Goal: Navigation & Orientation: Find specific page/section

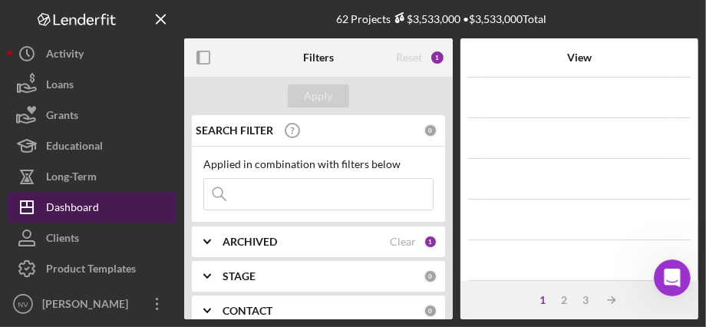
click at [73, 203] on div "Dashboard" at bounding box center [72, 209] width 53 height 35
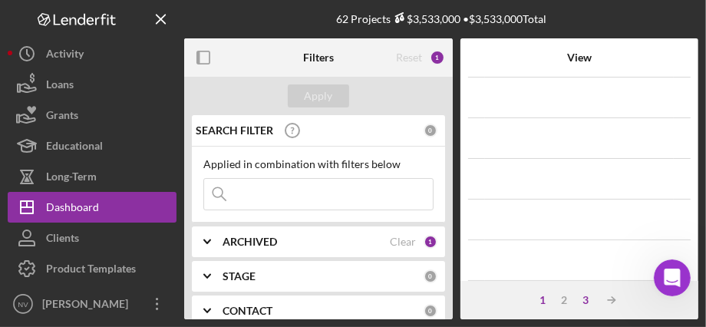
click at [587, 299] on div "3" at bounding box center [585, 300] width 21 height 12
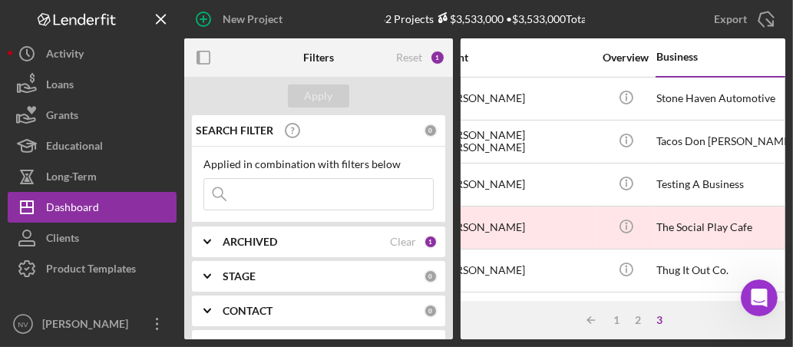
scroll to position [0, 207]
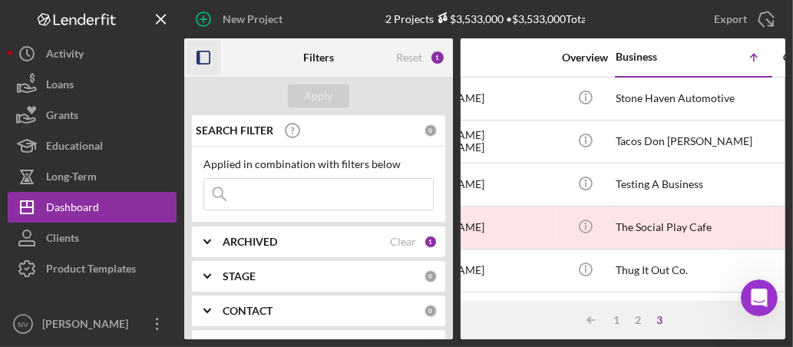
click at [200, 54] on icon "button" at bounding box center [204, 58] width 35 height 35
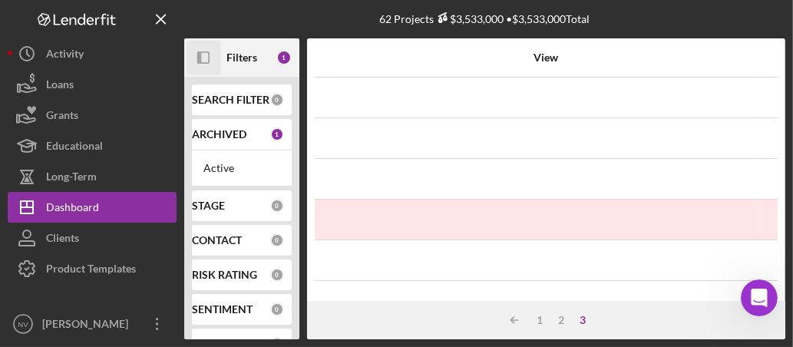
scroll to position [0, 0]
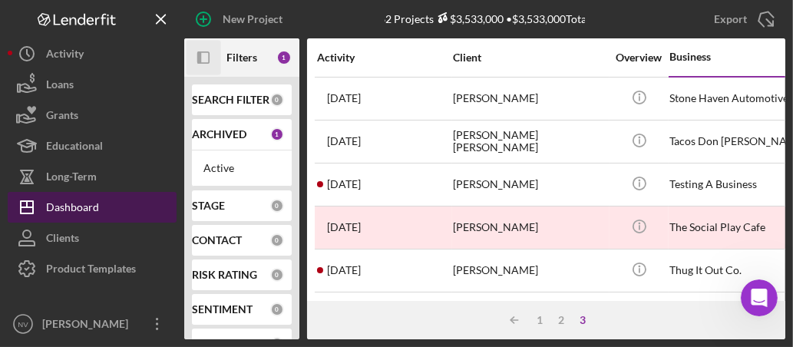
click at [61, 210] on div "Dashboard" at bounding box center [72, 209] width 53 height 35
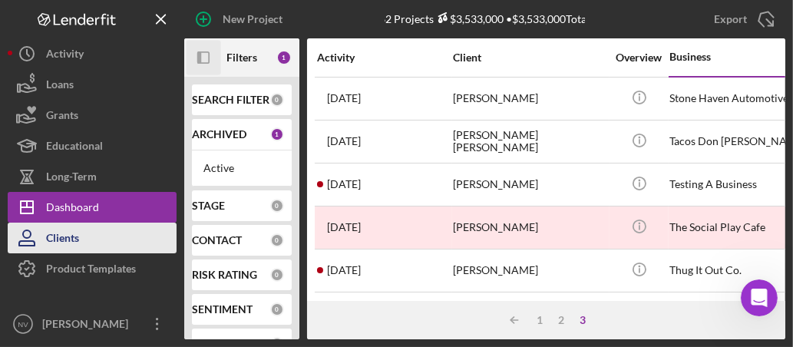
click at [68, 235] on div "Clients" at bounding box center [62, 240] width 33 height 35
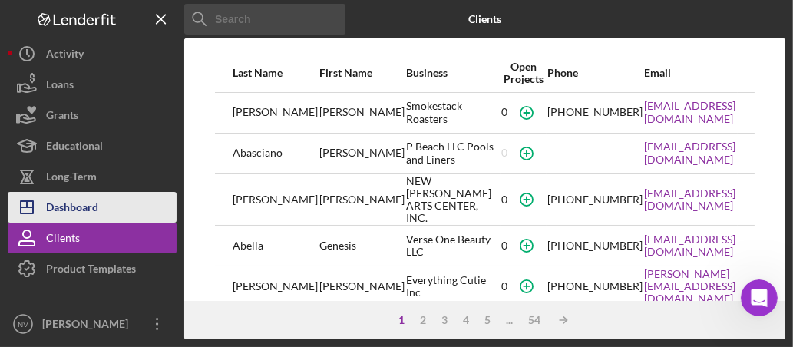
click at [72, 203] on div "Dashboard" at bounding box center [72, 209] width 52 height 35
